Goal: Information Seeking & Learning: Learn about a topic

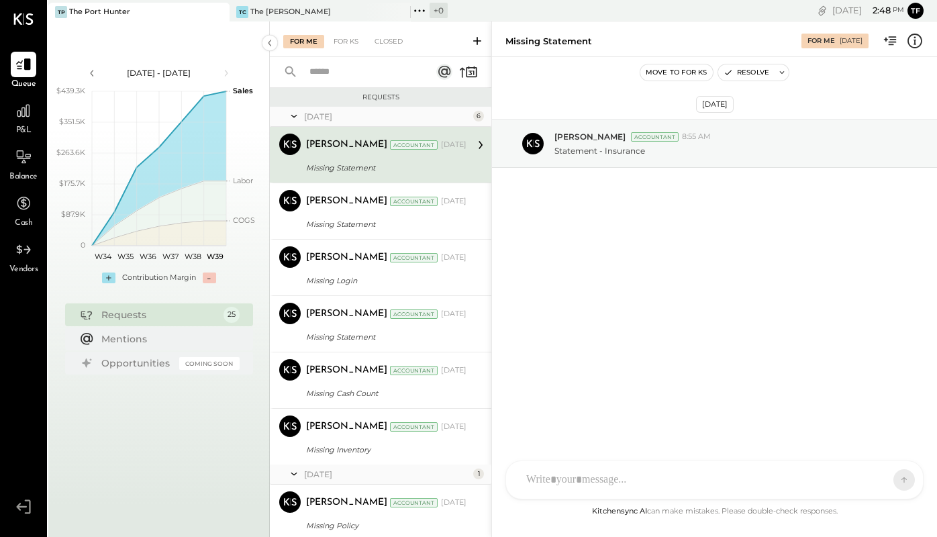
click at [21, 124] on div "P&L" at bounding box center [24, 117] width 26 height 39
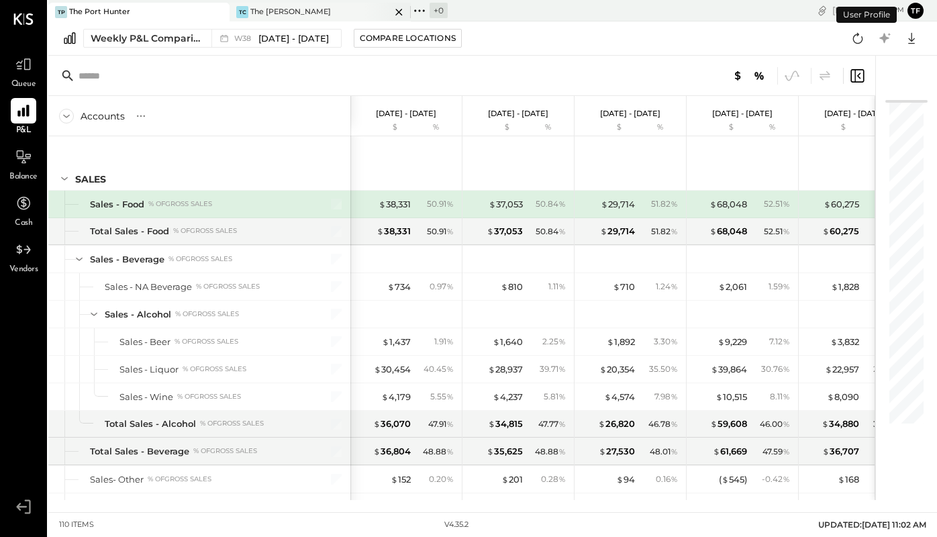
click at [283, 4] on div "TC The [PERSON_NAME]" at bounding box center [320, 12] width 181 height 19
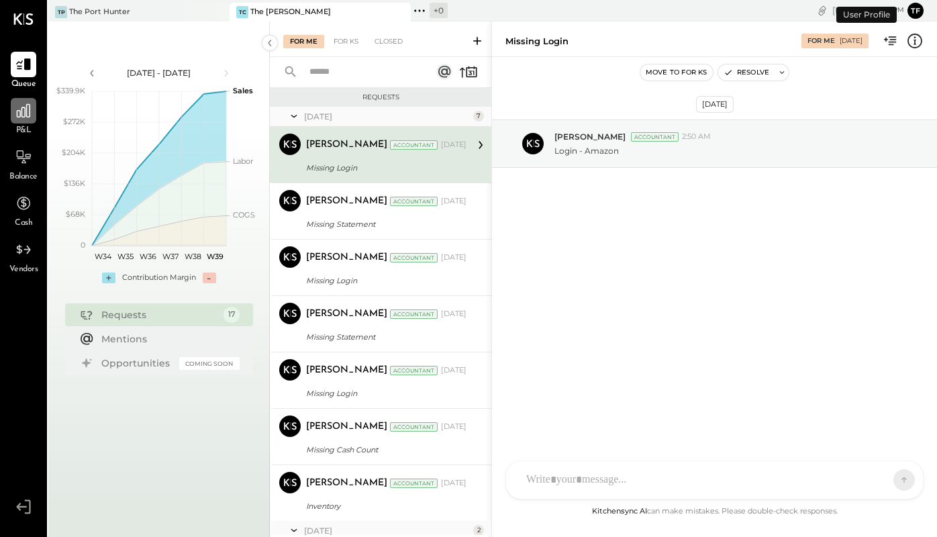
click at [21, 123] on div at bounding box center [24, 111] width 26 height 26
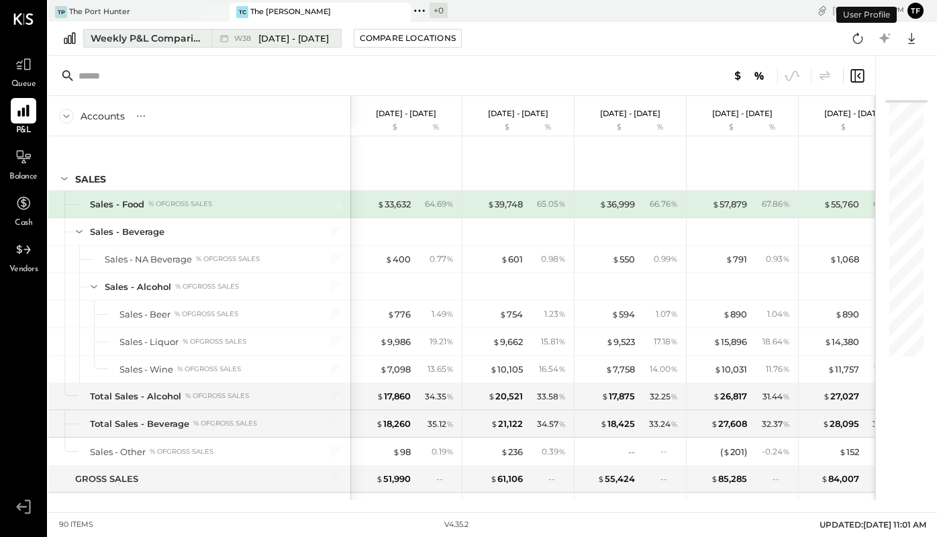
click at [179, 46] on button "Weekly P&L Comparison W38 [DATE] - [DATE]" at bounding box center [212, 38] width 258 height 19
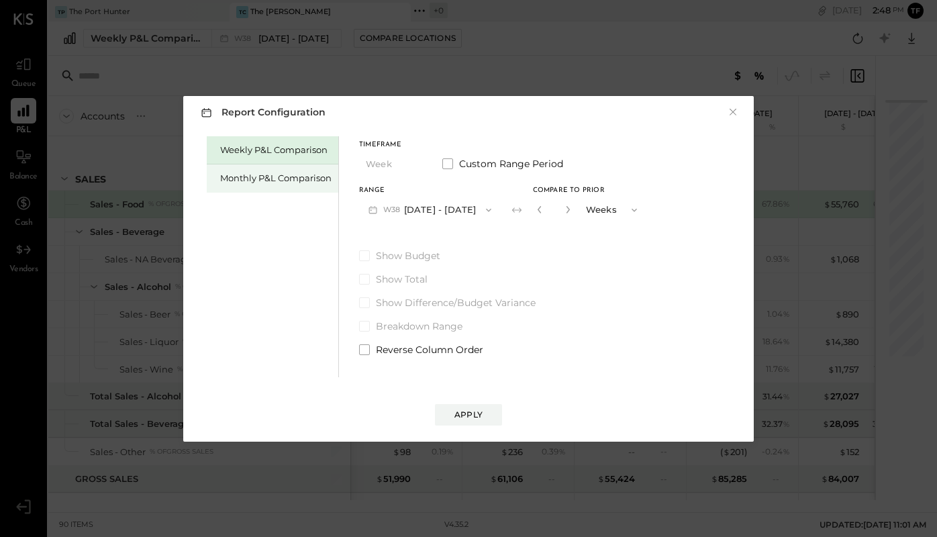
click at [287, 183] on div "Monthly P&L Comparison" at bounding box center [275, 178] width 111 height 13
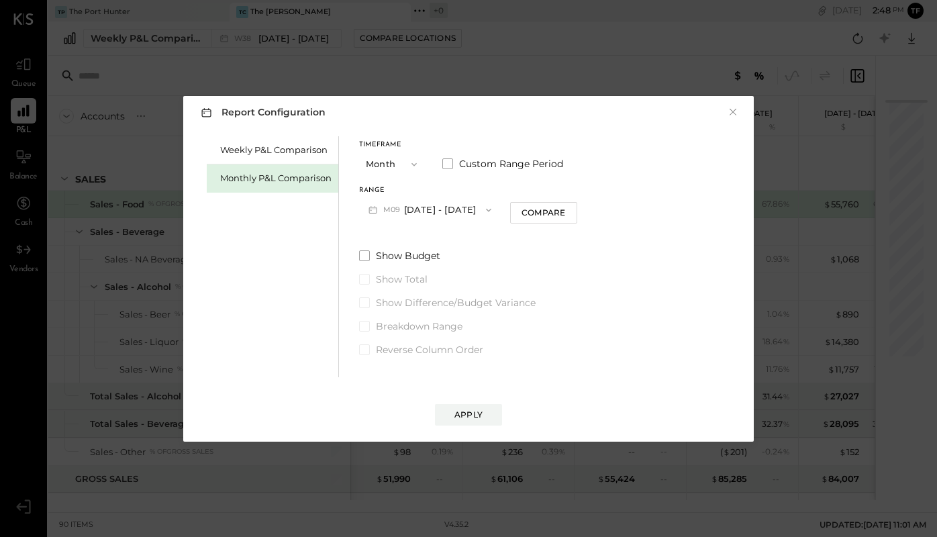
click at [411, 219] on button "M09 [DATE] - [DATE]" at bounding box center [430, 209] width 142 height 25
click at [389, 109] on div "Report Configuration ×" at bounding box center [469, 112] width 544 height 19
click at [398, 187] on div "Range" at bounding box center [430, 190] width 142 height 7
click at [395, 160] on button "Month" at bounding box center [392, 164] width 67 height 25
click at [401, 228] on div "Year" at bounding box center [393, 236] width 66 height 24
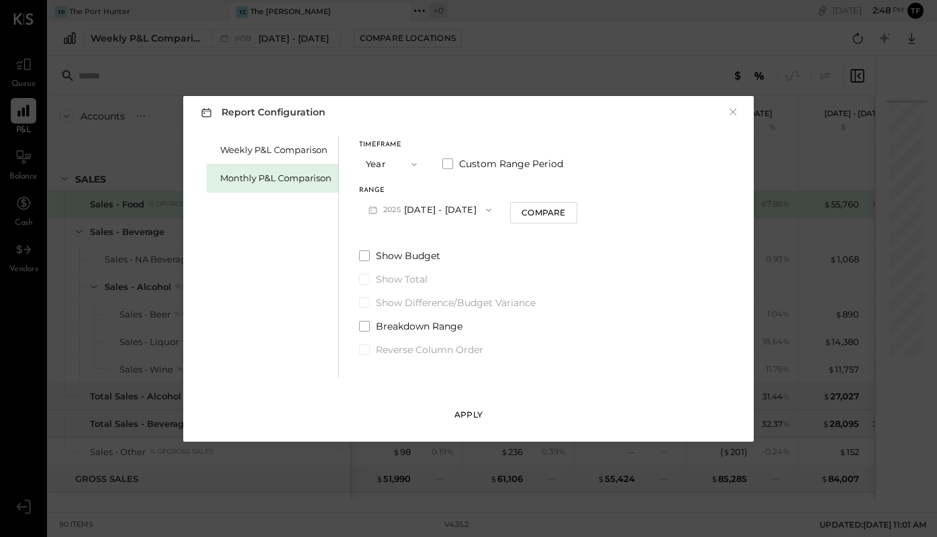
click at [480, 415] on div "Apply" at bounding box center [468, 414] width 28 height 11
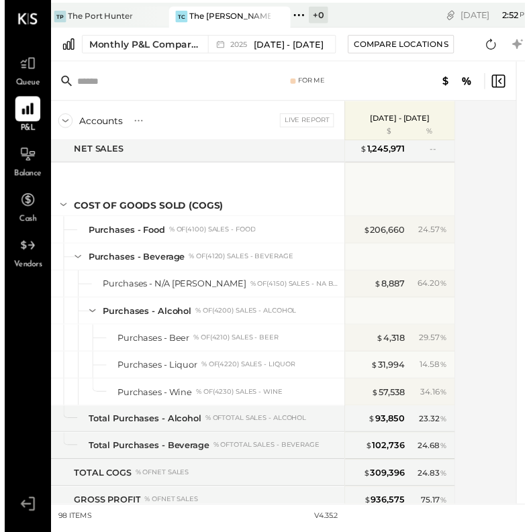
scroll to position [834, 0]
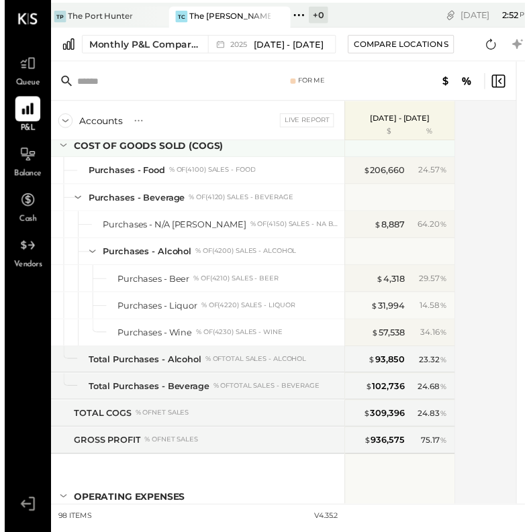
click at [60, 144] on icon at bounding box center [59, 147] width 15 height 15
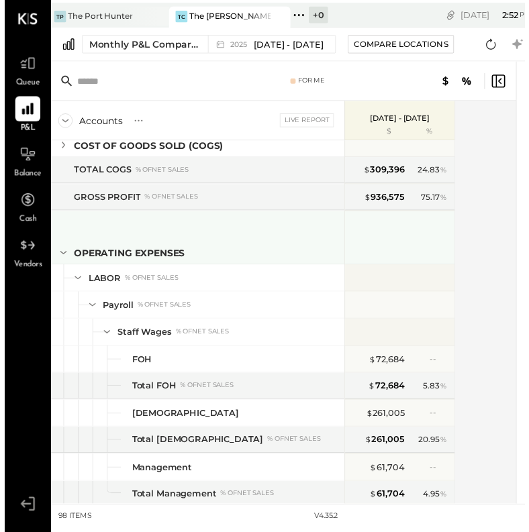
click at [60, 256] on icon at bounding box center [59, 257] width 7 height 3
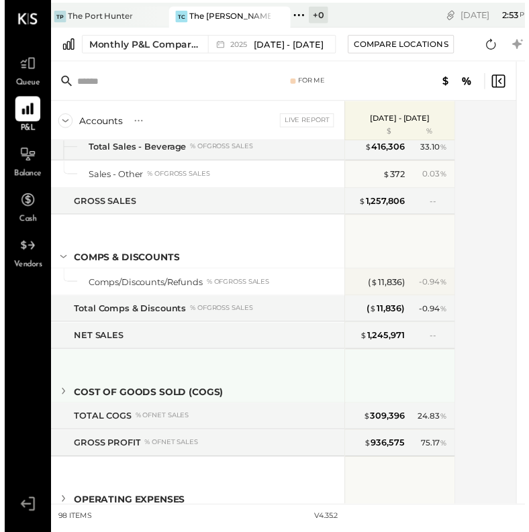
scroll to position [557, 0]
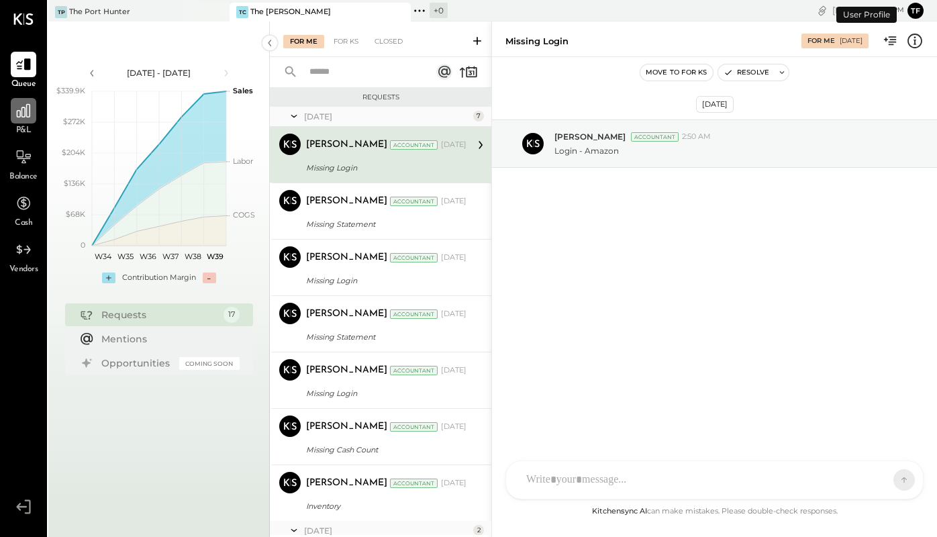
click at [25, 116] on icon at bounding box center [23, 110] width 13 height 13
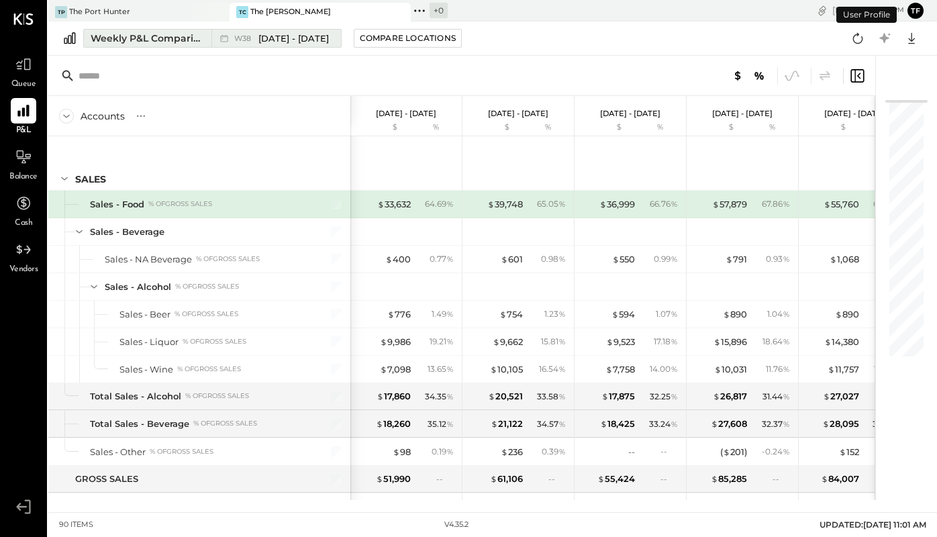
click at [166, 42] on div "Weekly P&L Comparison" at bounding box center [147, 38] width 113 height 13
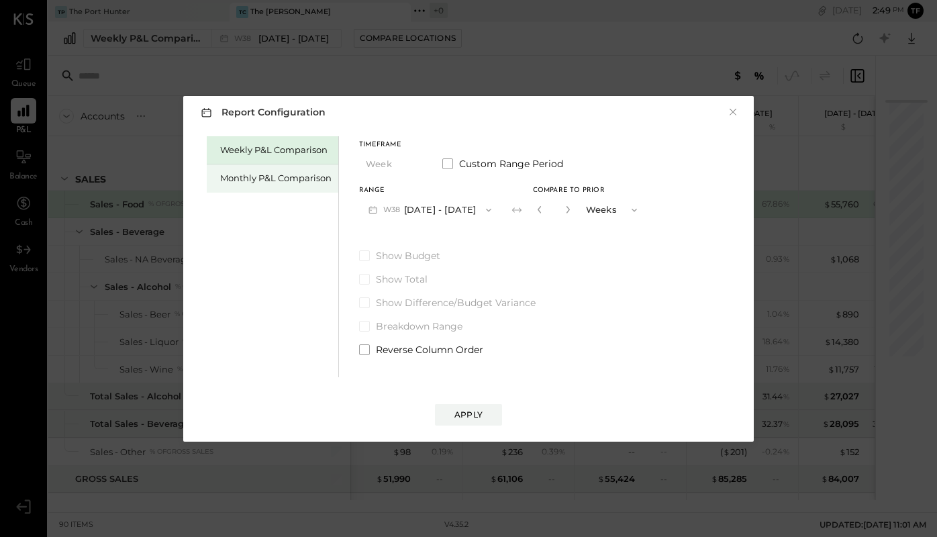
click at [290, 183] on div "Monthly P&L Comparison" at bounding box center [275, 178] width 111 height 13
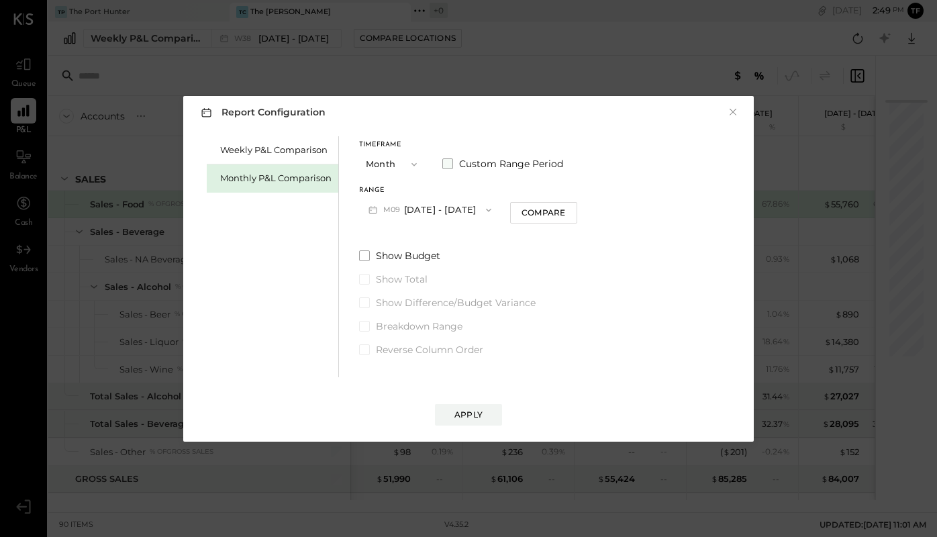
click at [445, 158] on span at bounding box center [447, 163] width 11 height 11
click at [395, 163] on button "Month" at bounding box center [392, 164] width 67 height 25
click at [395, 163] on span "Month" at bounding box center [383, 164] width 27 height 9
click at [445, 162] on span at bounding box center [447, 163] width 11 height 11
click at [411, 205] on button "Sep 1, 2025" at bounding box center [399, 209] width 80 height 25
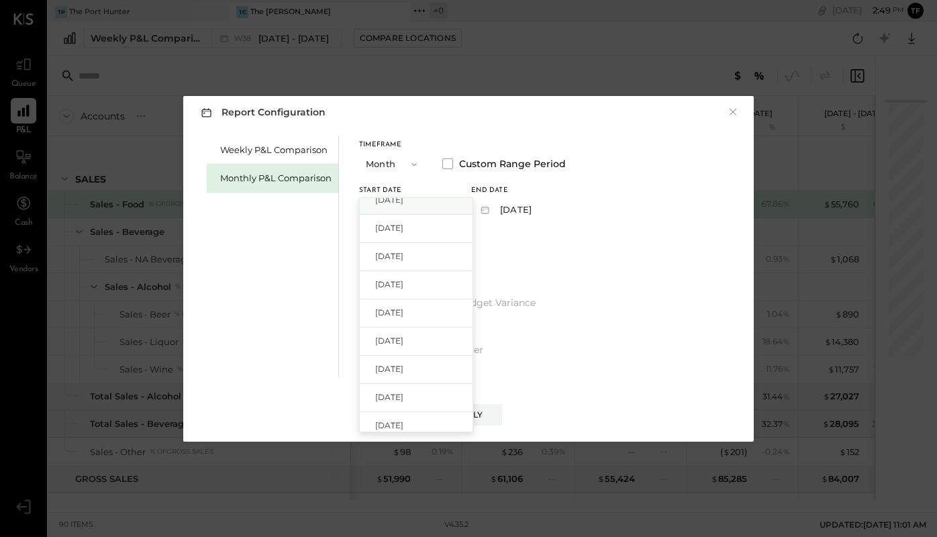
scroll to position [414, 0]
click at [423, 352] on div "Jan 1, 2024" at bounding box center [416, 362] width 113 height 28
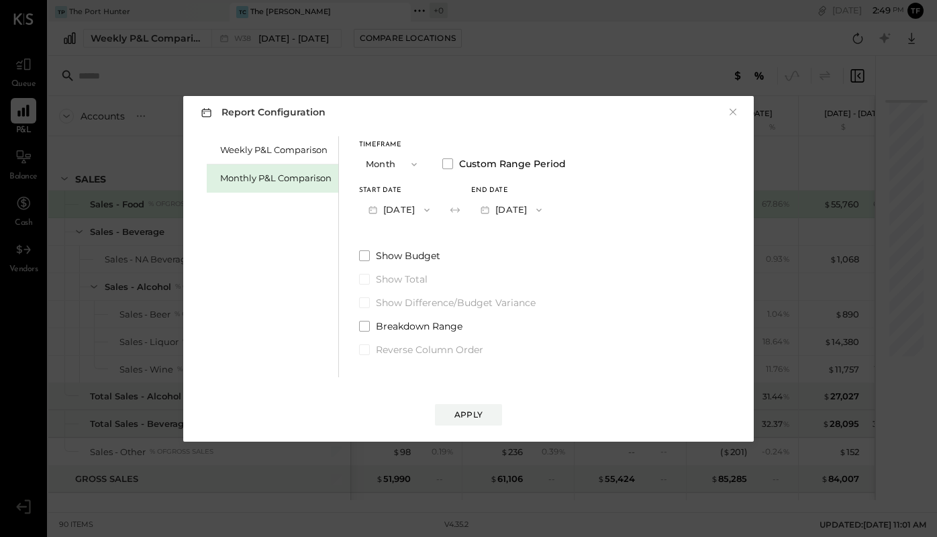
click at [544, 208] on span "button" at bounding box center [535, 210] width 17 height 11
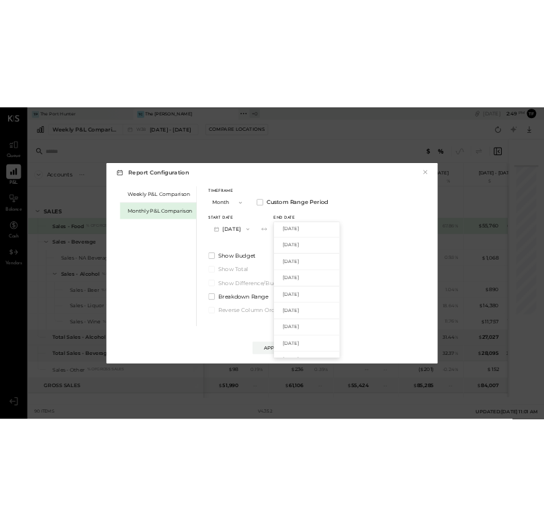
scroll to position [213, 0]
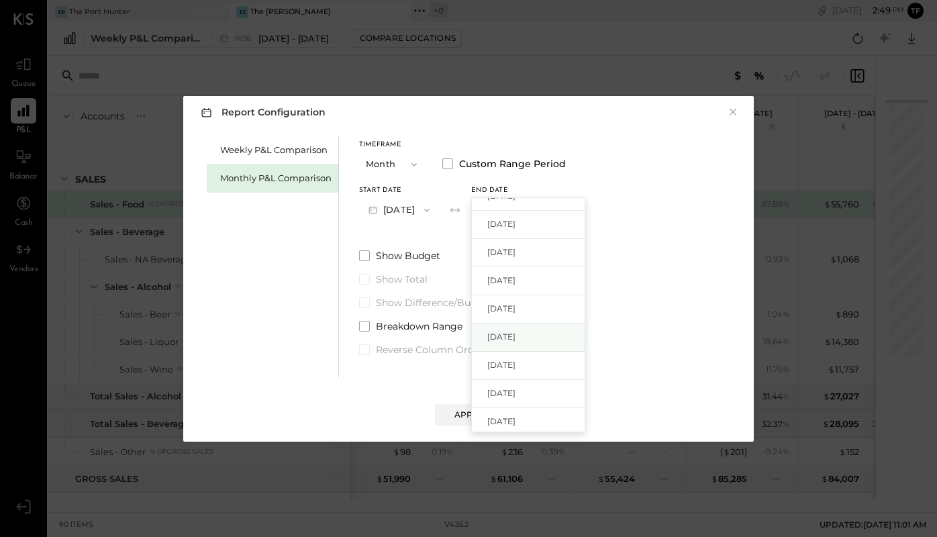
click at [515, 334] on span "Sep 30, 2024" at bounding box center [501, 336] width 28 height 11
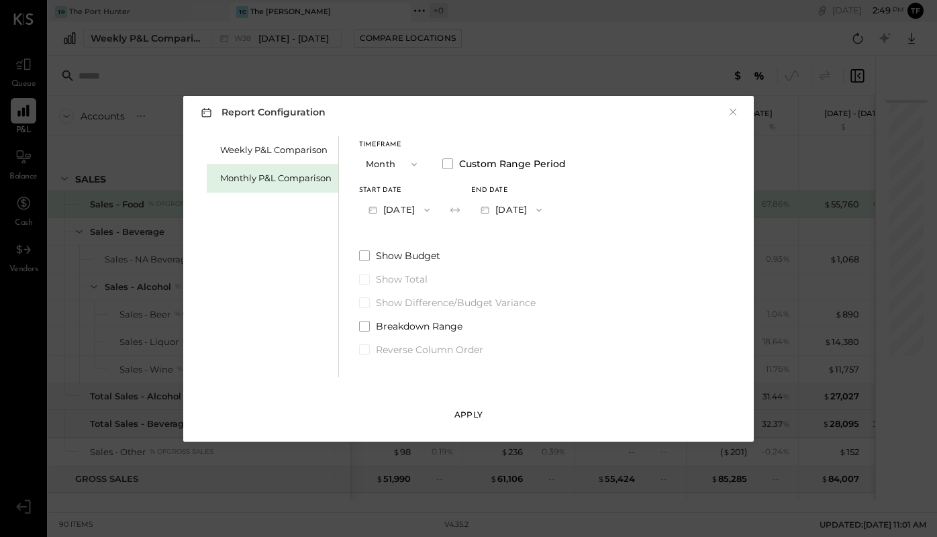
click at [475, 417] on div "Apply" at bounding box center [468, 414] width 28 height 11
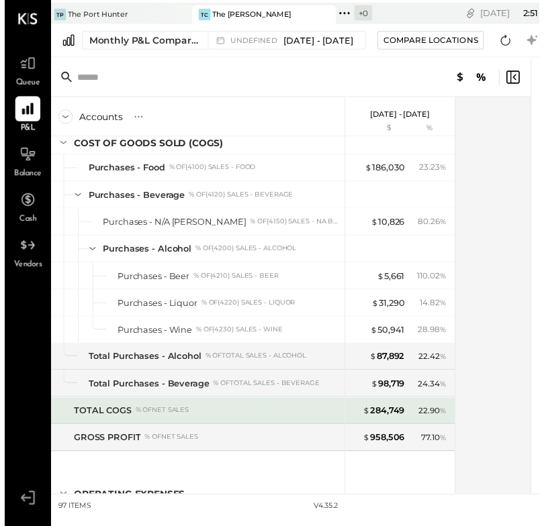
scroll to position [830, 0]
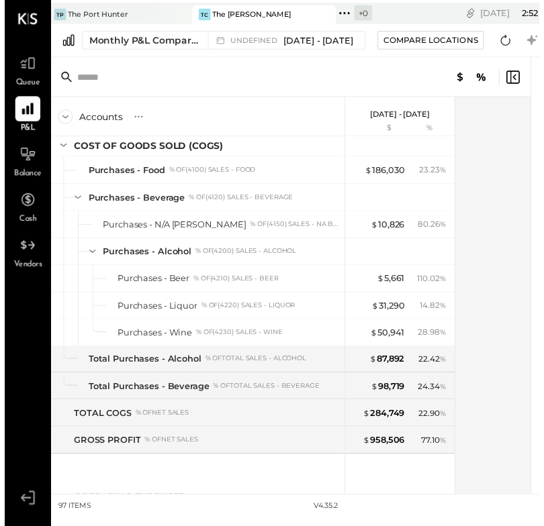
click at [60, 117] on icon at bounding box center [61, 118] width 15 height 15
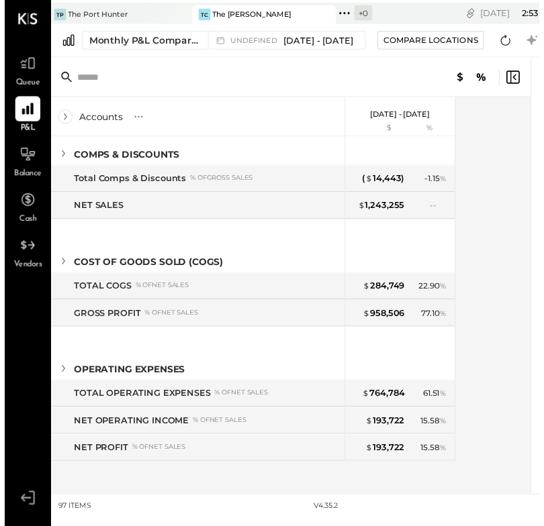
scroll to position [0, 0]
